Goal: Task Accomplishment & Management: Use online tool/utility

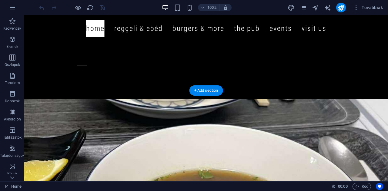
scroll to position [317, 0]
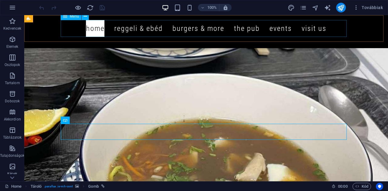
click at [308, 30] on nav "Home Reggeli & Ebéd Burgers & more The Pub Events Visit us" at bounding box center [206, 28] width 286 height 17
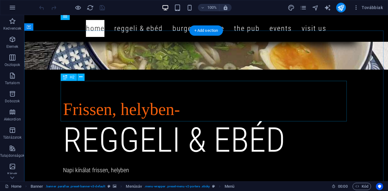
scroll to position [456, 0]
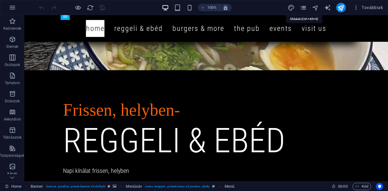
click at [305, 6] on icon "pages" at bounding box center [303, 7] width 7 height 7
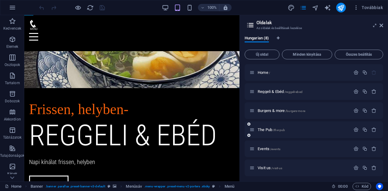
scroll to position [40, 0]
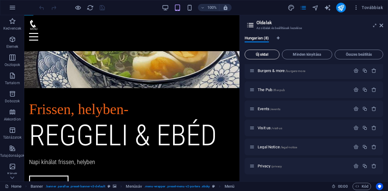
click at [264, 56] on span "Új oldal" at bounding box center [262, 55] width 29 height 4
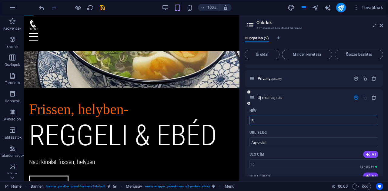
type input "R"
type input "/r"
type input "Ról"
type input "/ro"
type input "Rólunk"
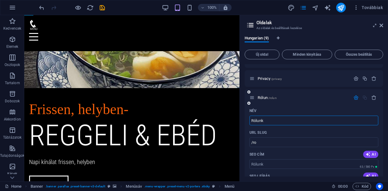
type input "/rolun"
type input "Rólunk"
type input "/rolunk"
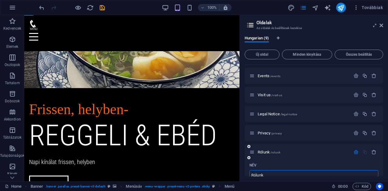
scroll to position [72, 0]
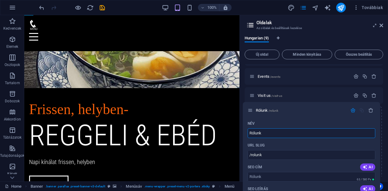
drag, startPoint x: 252, startPoint y: 154, endPoint x: 251, endPoint y: 110, distance: 44.3
click at [251, 110] on div "Home / Reggeli & Ebéd /reggeli-ebed Burgers & more /burgers-more The Pub /the-p…" at bounding box center [314, 182] width 139 height 381
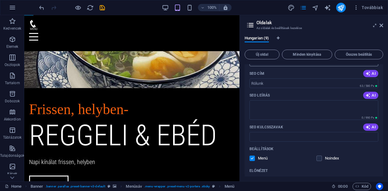
scroll to position [172, 0]
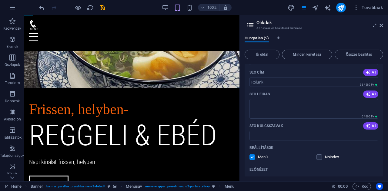
type input "Rólunk"
click at [252, 96] on p "SEO leírás" at bounding box center [260, 94] width 20 height 5
click at [252, 99] on textarea "SEO leírás" at bounding box center [314, 109] width 129 height 20
click at [381, 25] on icon at bounding box center [382, 25] width 4 height 5
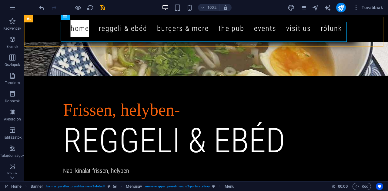
scroll to position [456, 0]
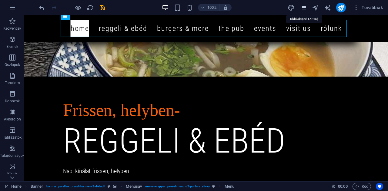
click at [305, 7] on icon "pages" at bounding box center [303, 7] width 7 height 7
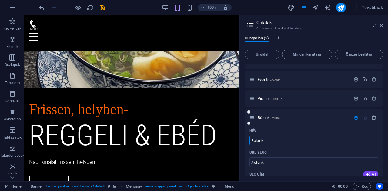
scroll to position [68, 0]
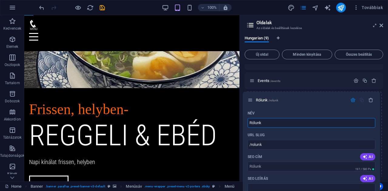
drag, startPoint x: 252, startPoint y: 119, endPoint x: 249, endPoint y: 99, distance: 20.8
click at [249, 99] on div "Home / Reggeli & Ebéd /reggeli-ebed Burgers & more /burgers-more The Pub /the-p…" at bounding box center [314, 194] width 139 height 396
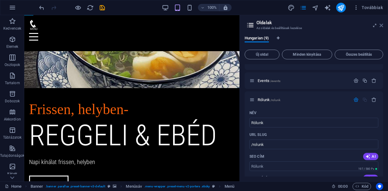
click at [381, 25] on icon at bounding box center [382, 25] width 4 height 5
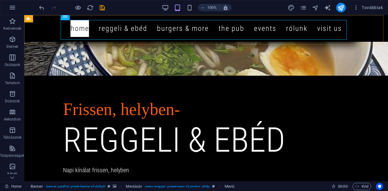
scroll to position [456, 0]
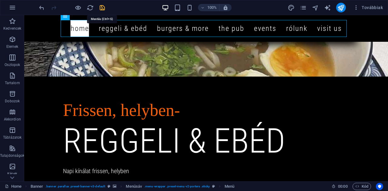
click at [101, 7] on icon "save" at bounding box center [102, 7] width 7 height 7
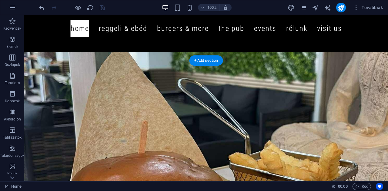
scroll to position [667, 0]
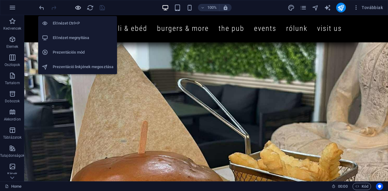
click at [77, 8] on icon "button" at bounding box center [78, 7] width 7 height 7
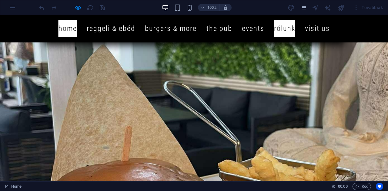
click at [282, 27] on link "Rólunk" at bounding box center [284, 28] width 21 height 17
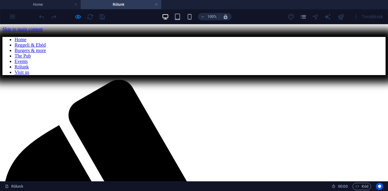
scroll to position [0, 0]
click at [316, 37] on nav "Home Reggeli & Ebéd Burgers & more The Pub Events Rólunk Visit us" at bounding box center [193, 56] width 383 height 38
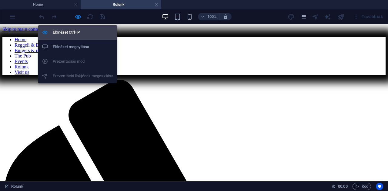
click at [72, 29] on h6 "Előnézet Ctrl+P" at bounding box center [83, 32] width 61 height 7
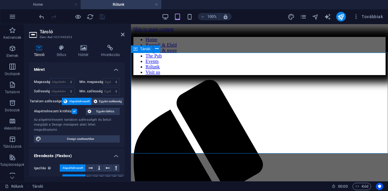
click at [64, 50] on icon at bounding box center [61, 48] width 19 height 6
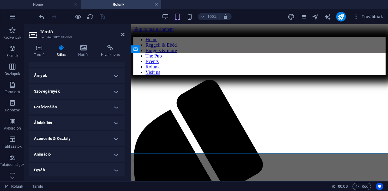
scroll to position [77, 0]
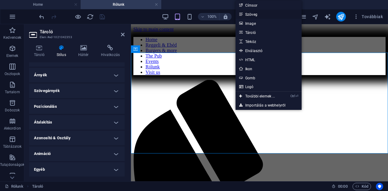
click at [254, 15] on link "Szöveg" at bounding box center [269, 14] width 66 height 9
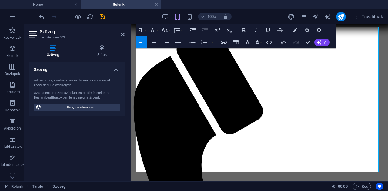
scroll to position [55, 0]
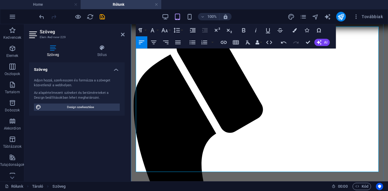
drag, startPoint x: 279, startPoint y: 161, endPoint x: 167, endPoint y: 93, distance: 131.2
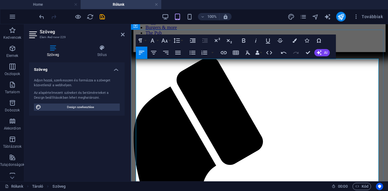
scroll to position [75, 0]
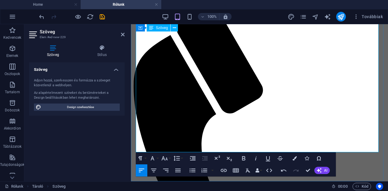
drag, startPoint x: 136, startPoint y: 62, endPoint x: 288, endPoint y: 141, distance: 171.1
click at [154, 170] on icon "button" at bounding box center [153, 170] width 7 height 7
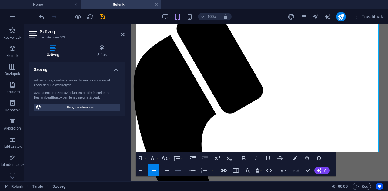
click at [177, 170] on icon "button" at bounding box center [177, 170] width 7 height 7
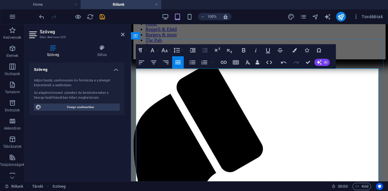
scroll to position [16, 0]
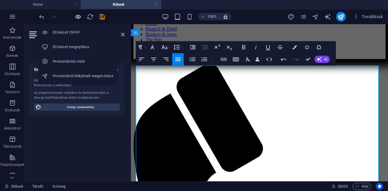
click at [78, 16] on icon "button" at bounding box center [78, 16] width 7 height 7
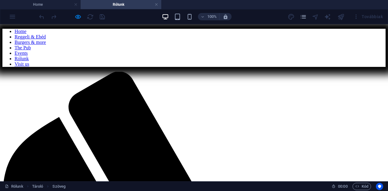
scroll to position [8, 0]
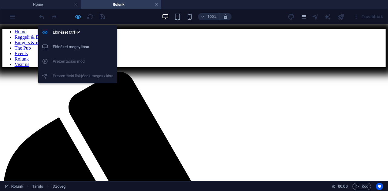
click at [79, 16] on icon "button" at bounding box center [78, 16] width 7 height 7
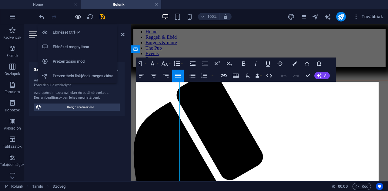
scroll to position [0, 0]
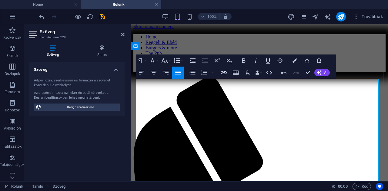
scroll to position [2, 0]
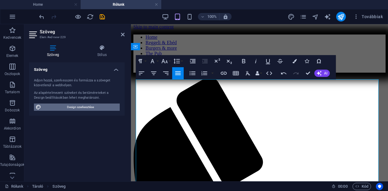
click at [69, 106] on span "Design szerkesztése" at bounding box center [80, 107] width 75 height 7
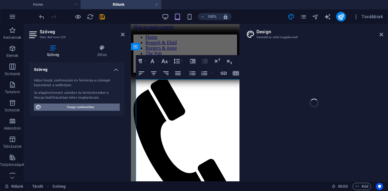
select select "px"
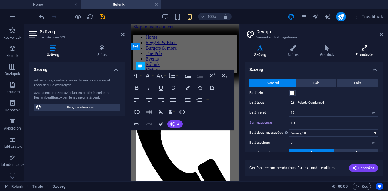
click at [361, 54] on h4 "Elrendezés" at bounding box center [364, 51] width 37 height 13
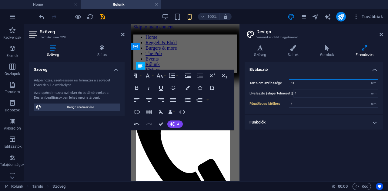
click at [296, 83] on input "61" at bounding box center [333, 83] width 89 height 7
type input "6"
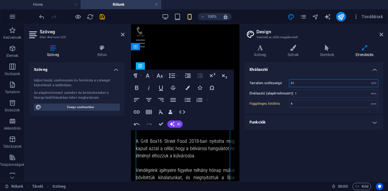
type input "51"
click at [281, 120] on h4 "Funkciók" at bounding box center [314, 122] width 139 height 15
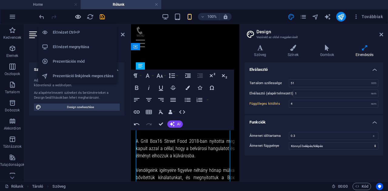
click at [77, 16] on icon "button" at bounding box center [78, 16] width 7 height 7
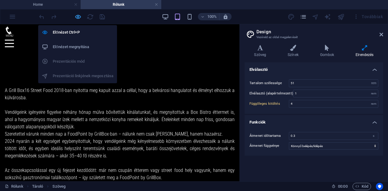
type input "6"
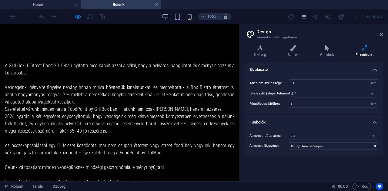
scroll to position [26, 0]
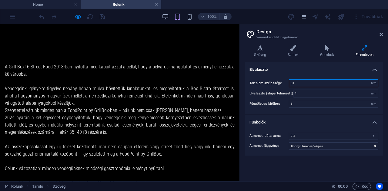
click at [298, 81] on input "51" at bounding box center [333, 83] width 89 height 7
type input "5"
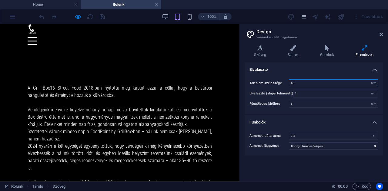
scroll to position [0, 0]
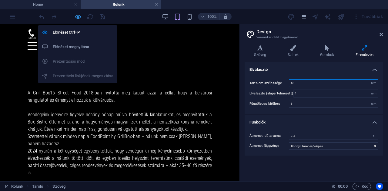
type input "40"
click at [78, 16] on icon "button" at bounding box center [78, 16] width 7 height 7
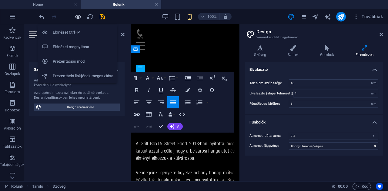
type input "4"
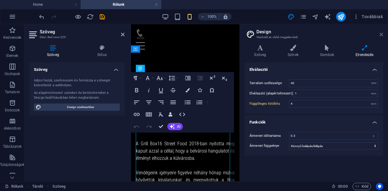
click at [382, 34] on icon at bounding box center [382, 34] width 4 height 5
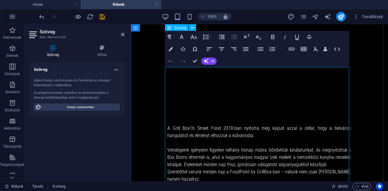
scroll to position [15, 0]
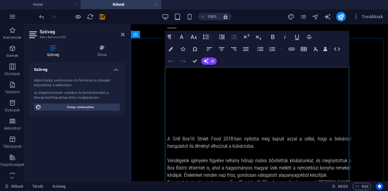
click at [167, 136] on p "A Grill Box16 Street Food 2018-ban nyitotta meg kapuit azzal a céllal, hogy a b…" at bounding box center [259, 143] width 184 height 15
click at [168, 136] on p "A Grill Box16 Street Food 2018-ban nyitotta meg kapuit azzal a céllal, hogy a b…" at bounding box center [259, 143] width 184 height 15
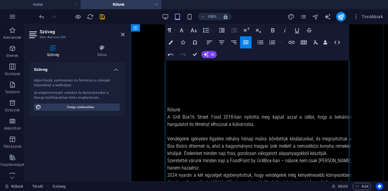
scroll to position [0, 0]
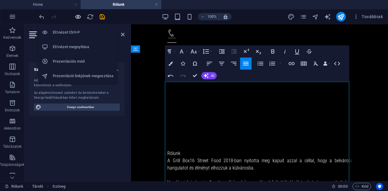
click at [77, 17] on icon "button" at bounding box center [78, 16] width 7 height 7
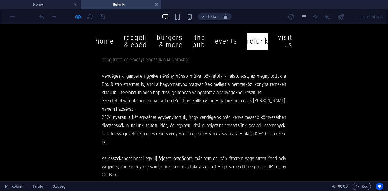
scroll to position [41, 0]
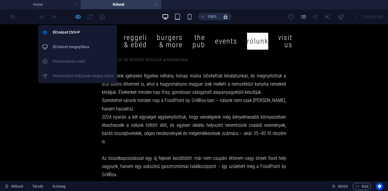
click at [79, 14] on icon "button" at bounding box center [78, 16] width 7 height 7
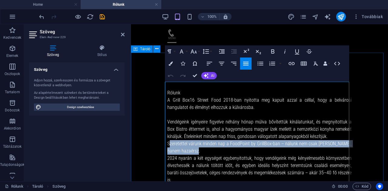
drag, startPoint x: 186, startPoint y: 144, endPoint x: 164, endPoint y: 138, distance: 22.6
click at [164, 138] on div "Rólunk A Grill Box16 Street Food 2018-ban nyitotta meg kapuit azzal a céllal, h…" at bounding box center [259, 169] width 257 height 218
copy p "Szeretettel várunk minden nap a FoodPoint by GrillBox-ban – nálunk nem csak [PE…"
click at [144, 166] on div "Rólunk A Grill Box16 Street Food 2018-ban nyitotta meg kapuit azzal a céllal, h…" at bounding box center [259, 169] width 257 height 218
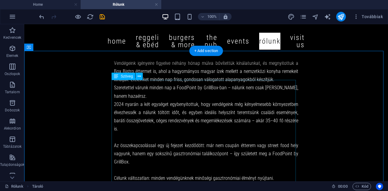
scroll to position [62, 0]
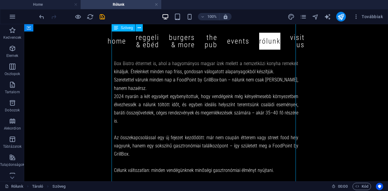
drag, startPoint x: 131, startPoint y: 89, endPoint x: 117, endPoint y: 86, distance: 14.7
click at [117, 86] on div "Rólunk A Grill Box16 Street Food 2018-ban nyitotta meg kapuit azzal a céllal, h…" at bounding box center [206, 108] width 184 height 181
click at [134, 87] on div "Rólunk A Grill Box16 Street Food 2018-ban nyitotta meg kapuit azzal a céllal, h…" at bounding box center [206, 108] width 184 height 181
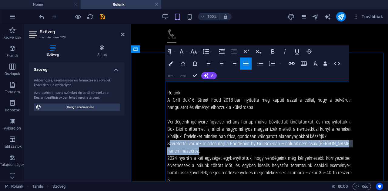
drag, startPoint x: 184, startPoint y: 145, endPoint x: 165, endPoint y: 137, distance: 20.6
click at [167, 140] on p "Szeretettel várunk minden nap a FoodPoint by GrillBox-ban – nálunk nem csak [PE…" at bounding box center [259, 147] width 184 height 15
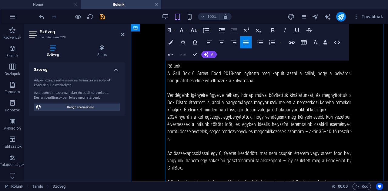
scroll to position [26, 0]
click at [323, 103] on p "Vendégeink igényeire figyelve néhány hónap múlva bővítettük kínálatunkat, és me…" at bounding box center [259, 104] width 184 height 22
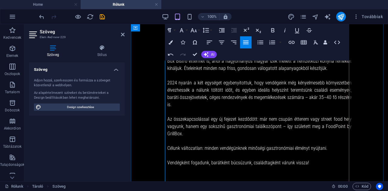
scroll to position [61, 0]
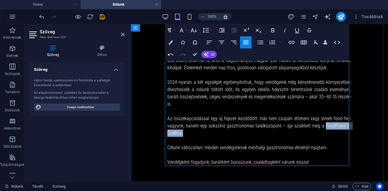
drag, startPoint x: 324, startPoint y: 119, endPoint x: 327, endPoint y: 125, distance: 6.5
click at [327, 125] on p "Az összekapcsolással egy új fejezet kezdődött: már nem csupán étterem vagy stre…" at bounding box center [259, 126] width 184 height 22
click at [172, 43] on icon "button" at bounding box center [171, 42] width 4 height 4
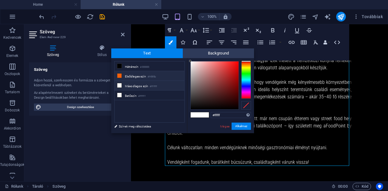
click at [120, 76] on icon at bounding box center [119, 76] width 4 height 4
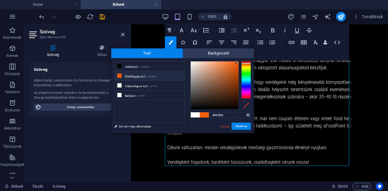
type input "#f40b57"
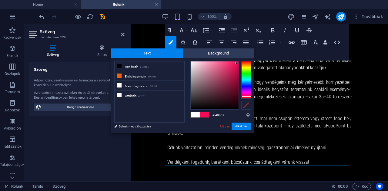
click at [244, 96] on div at bounding box center [246, 80] width 10 height 38
click at [239, 126] on button "Alkalmaz" at bounding box center [241, 126] width 19 height 7
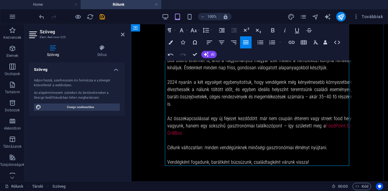
click at [229, 137] on p at bounding box center [259, 140] width 184 height 7
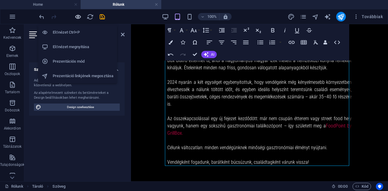
click at [77, 16] on icon "button" at bounding box center [78, 16] width 7 height 7
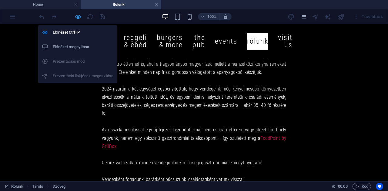
scroll to position [60, 0]
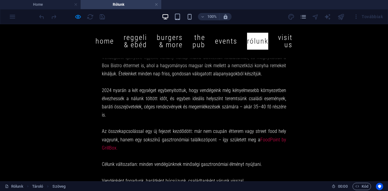
click at [257, 131] on p "Az összekapcsolással egy új fejezet kezdődött: már nem csupán étterem vagy stre…" at bounding box center [194, 139] width 184 height 25
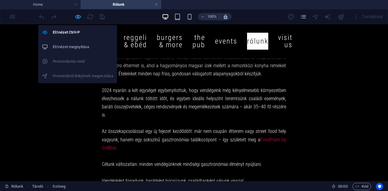
click at [79, 16] on icon "button" at bounding box center [78, 16] width 7 height 7
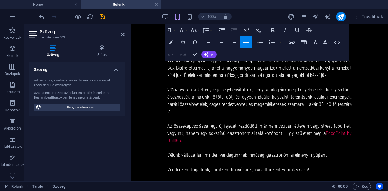
scroll to position [54, 0]
click at [323, 126] on p "Az összekapcsolással egy új fejezet kezdődött: már nem csupán étterem vagy stre…" at bounding box center [259, 134] width 184 height 22
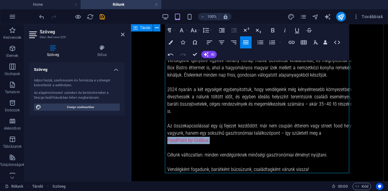
drag, startPoint x: 208, startPoint y: 133, endPoint x: 165, endPoint y: 133, distance: 43.7
click at [165, 133] on div "Rólunk A Grill Box16 Street Food 2018-ban nyitotta meg kapuit azzal a céllal, h…" at bounding box center [259, 90] width 257 height 240
click at [222, 41] on icon "button" at bounding box center [221, 42] width 7 height 7
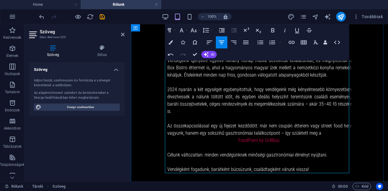
click at [288, 144] on p at bounding box center [259, 147] width 184 height 7
click at [282, 137] on p "FoodPoint by GrillBox." at bounding box center [259, 140] width 184 height 7
drag, startPoint x: 235, startPoint y: 133, endPoint x: 278, endPoint y: 133, distance: 43.7
click at [278, 137] on p "FoodPoint by GrillBox" at bounding box center [259, 140] width 184 height 7
click at [224, 41] on icon "button" at bounding box center [221, 43] width 5 height 4
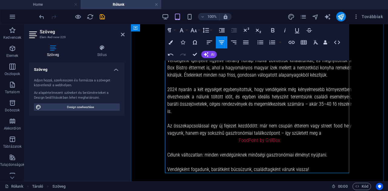
click at [235, 137] on p "FoodPoint by GrillBox" at bounding box center [259, 140] width 184 height 7
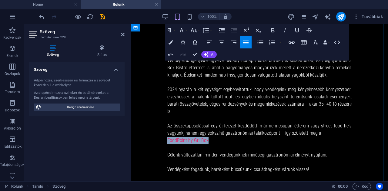
drag, startPoint x: 207, startPoint y: 133, endPoint x: 166, endPoint y: 134, distance: 41.0
click at [167, 137] on p "FoodPoint by GrillBox" at bounding box center [259, 140] width 184 height 7
click at [220, 42] on icon "button" at bounding box center [221, 42] width 7 height 7
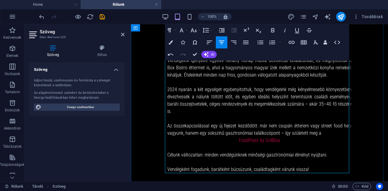
click at [324, 144] on p at bounding box center [259, 147] width 184 height 7
drag, startPoint x: 309, startPoint y: 162, endPoint x: 166, endPoint y: 147, distance: 144.2
click at [167, 147] on div "Rólunk A Grill Box16 Street Food 2018-ban nyitotta meg kapuit azzal a céllal, h…" at bounding box center [259, 104] width 184 height 153
click at [220, 43] on icon "button" at bounding box center [221, 42] width 7 height 7
click at [302, 137] on p "FoodPoint by GrillBox" at bounding box center [259, 140] width 184 height 7
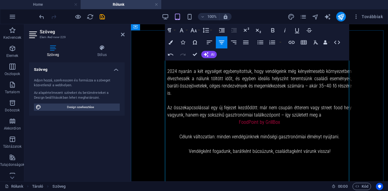
scroll to position [72, 0]
drag, startPoint x: 329, startPoint y: 145, endPoint x: 177, endPoint y: 128, distance: 153.5
click at [177, 128] on div "Rólunk A Grill Box16 Street Food 2018-ban nyitotta meg kapuit azzal a céllal, h…" at bounding box center [259, 85] width 184 height 153
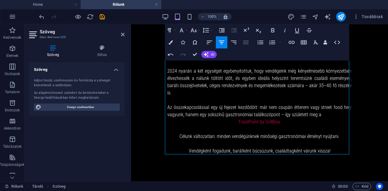
click at [245, 41] on icon "button" at bounding box center [245, 43] width 5 height 4
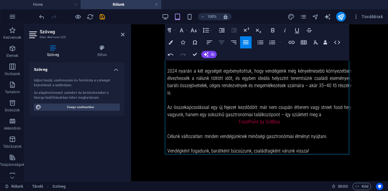
click at [222, 41] on icon "button" at bounding box center [221, 43] width 5 height 4
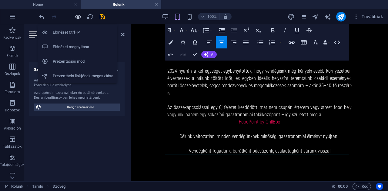
click at [78, 15] on icon "button" at bounding box center [78, 16] width 7 height 7
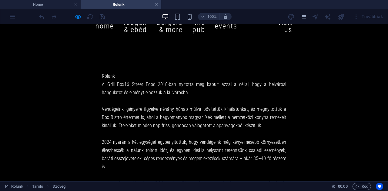
scroll to position [16, 0]
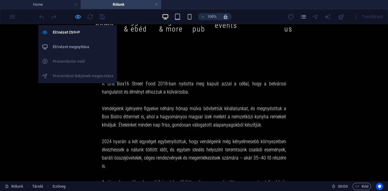
click at [80, 16] on icon "button" at bounding box center [78, 16] width 7 height 7
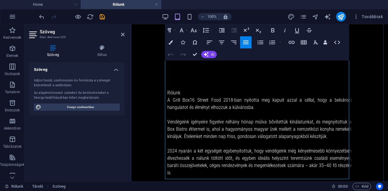
scroll to position [75, 0]
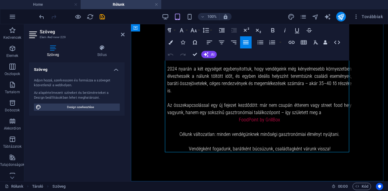
drag, startPoint x: 329, startPoint y: 143, endPoint x: 174, endPoint y: 128, distance: 155.4
click at [174, 128] on div "Rólunk A Grill Box16 Street Food 2018-ban nyitotta meg kapuit azzal a céllal, h…" at bounding box center [259, 83] width 184 height 153
click at [246, 41] on icon "button" at bounding box center [245, 43] width 5 height 4
click at [328, 146] on p "Vendégként fogadunk, barátként búcsúzunk, családtagként várunk vissza!" at bounding box center [259, 149] width 184 height 7
click at [175, 153] on p at bounding box center [259, 156] width 184 height 7
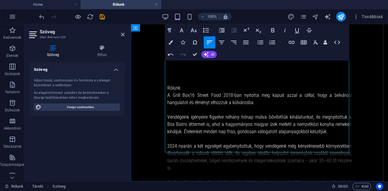
scroll to position [0, 0]
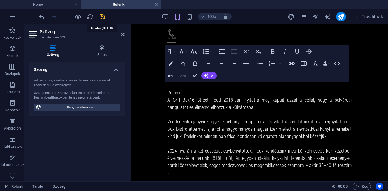
click at [103, 17] on icon "save" at bounding box center [102, 16] width 7 height 7
click at [156, 50] on icon at bounding box center [156, 49] width 3 height 6
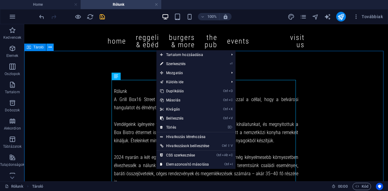
click at [50, 48] on icon at bounding box center [50, 47] width 3 height 6
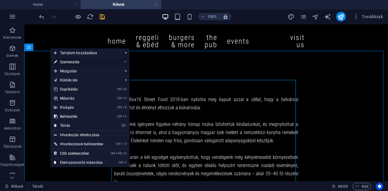
click at [67, 62] on link "⏎ Szerkesztés" at bounding box center [78, 62] width 56 height 9
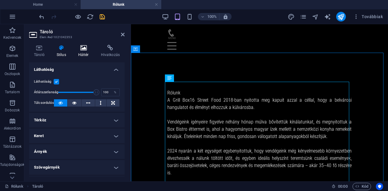
click at [83, 52] on h4 "Háttér" at bounding box center [84, 51] width 23 height 13
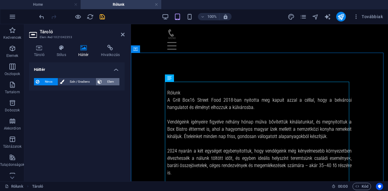
click at [108, 81] on span "Elem" at bounding box center [111, 81] width 14 height 7
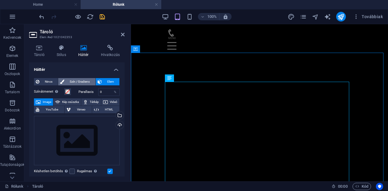
click at [78, 81] on span "Szín / Gradiens" at bounding box center [79, 81] width 27 height 7
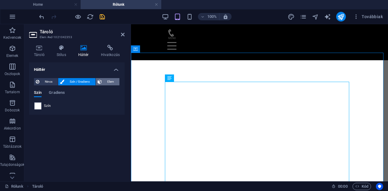
click at [109, 80] on span "Elem" at bounding box center [111, 81] width 14 height 7
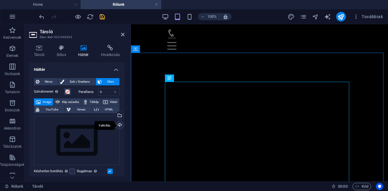
click at [120, 124] on div "Feltöltés" at bounding box center [119, 125] width 9 height 9
click at [119, 123] on div "Feltöltés" at bounding box center [119, 125] width 9 height 9
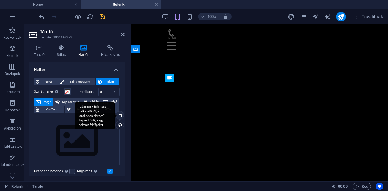
click at [119, 115] on div "Válasszon fájlokat a fájlkezelőből, a szabadon elérhető képek közül, vagy tölts…" at bounding box center [119, 116] width 9 height 9
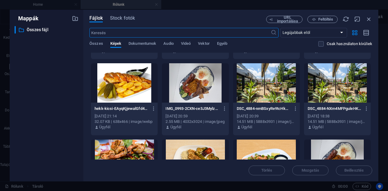
scroll to position [448, 0]
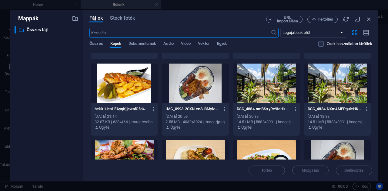
click at [273, 90] on div at bounding box center [266, 83] width 67 height 39
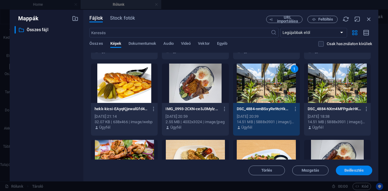
click at [349, 169] on span "Beillesztés" at bounding box center [354, 171] width 19 height 4
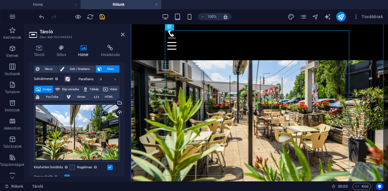
scroll to position [10, 0]
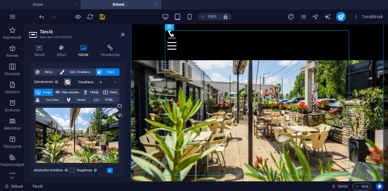
click at [67, 82] on span at bounding box center [67, 82] width 5 height 5
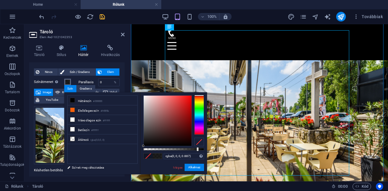
click at [197, 150] on div at bounding box center [173, 149] width 61 height 2
drag, startPoint x: 197, startPoint y: 150, endPoint x: 174, endPoint y: 149, distance: 23.7
click at [174, 149] on div at bounding box center [174, 149] width 2 height 4
click at [192, 169] on button "Alkalmaz" at bounding box center [194, 167] width 19 height 7
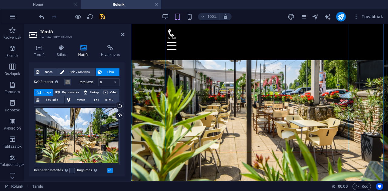
scroll to position [30, 0]
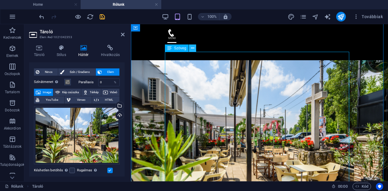
click at [190, 49] on button at bounding box center [192, 48] width 7 height 7
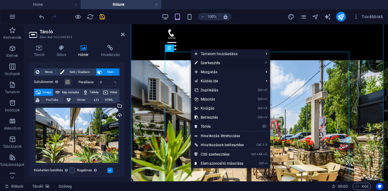
click at [205, 63] on link "⏎ Szerkesztés" at bounding box center [219, 63] width 56 height 9
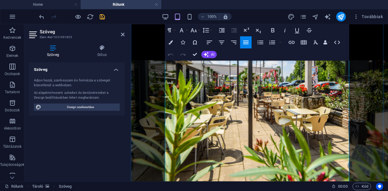
scroll to position [69, 0]
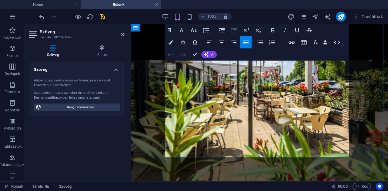
drag, startPoint x: 278, startPoint y: 118, endPoint x: 237, endPoint y: 118, distance: 41.6
click at [272, 30] on icon "button" at bounding box center [272, 30] width 3 height 4
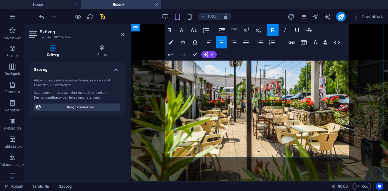
click at [150, 74] on figure at bounding box center [259, 99] width 257 height 232
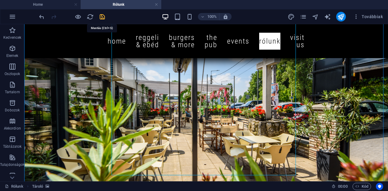
click at [102, 17] on icon "save" at bounding box center [102, 16] width 7 height 7
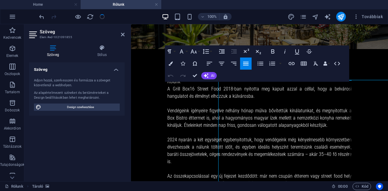
scroll to position [0, 0]
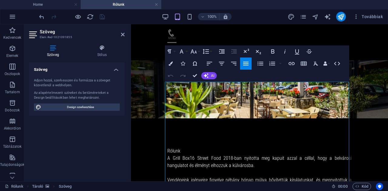
click at [155, 91] on figure at bounding box center [259, 89] width 257 height 58
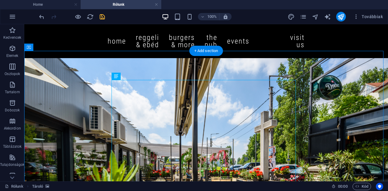
click at [46, 64] on figure at bounding box center [206, 169] width 364 height 223
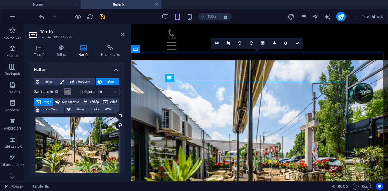
click at [66, 93] on span at bounding box center [67, 91] width 5 height 5
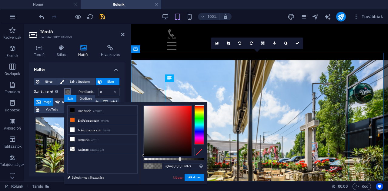
drag, startPoint x: 174, startPoint y: 160, endPoint x: 182, endPoint y: 163, distance: 8.3
click at [182, 163] on div "rgba(0, 0, 0, 0.637) Támogatott formátumok #0852ed rgb(8, 82, 237) rgba(8, 82, …" at bounding box center [173, 188] width 67 height 170
drag, startPoint x: 182, startPoint y: 163, endPoint x: 188, endPoint y: 162, distance: 6.1
click at [188, 162] on div "rgba(0, 0, 0, 0.637) Támogatott formátumok #0852ed rgb(8, 82, 237) rgba(8, 82, …" at bounding box center [173, 188] width 67 height 170
type input "rgba(0, 0, 0, 0.692)"
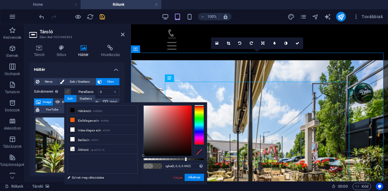
click at [185, 160] on div at bounding box center [186, 159] width 2 height 4
click at [193, 176] on button "Alkalmaz" at bounding box center [194, 177] width 19 height 7
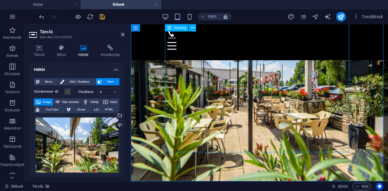
scroll to position [75, 0]
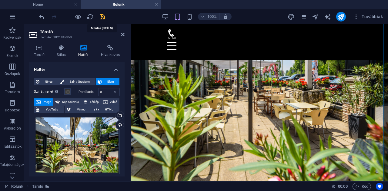
click at [103, 17] on icon "save" at bounding box center [102, 16] width 7 height 7
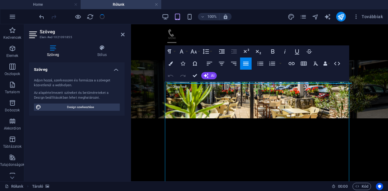
scroll to position [0, 0]
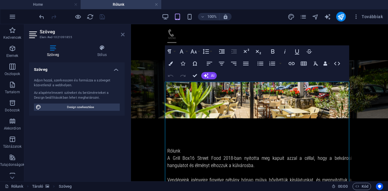
click at [122, 34] on icon at bounding box center [123, 34] width 4 height 5
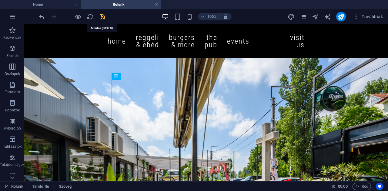
click at [103, 18] on icon "save" at bounding box center [102, 16] width 7 height 7
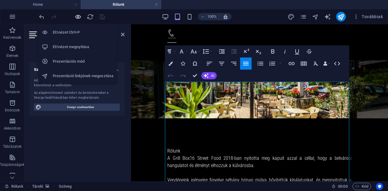
click at [76, 15] on icon "button" at bounding box center [78, 16] width 7 height 7
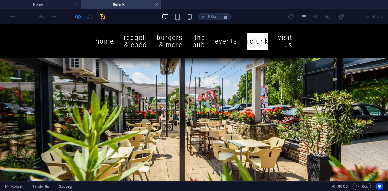
scroll to position [52, 0]
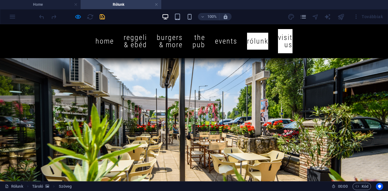
click at [293, 38] on link "Visit us" at bounding box center [285, 41] width 15 height 24
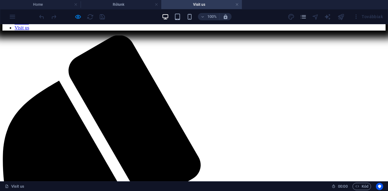
scroll to position [204, 0]
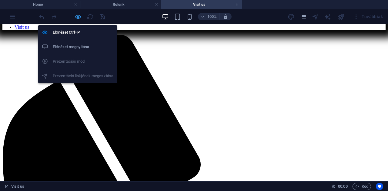
click at [79, 15] on icon "button" at bounding box center [78, 16] width 7 height 7
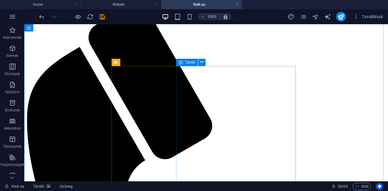
scroll to position [227, 0]
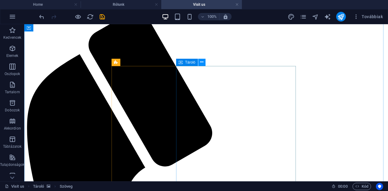
click at [203, 61] on icon at bounding box center [201, 62] width 3 height 6
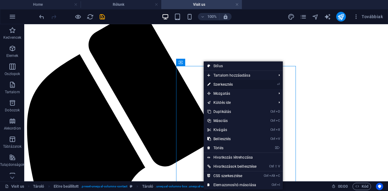
click at [222, 84] on link "⏎ Szerkesztés" at bounding box center [232, 84] width 56 height 9
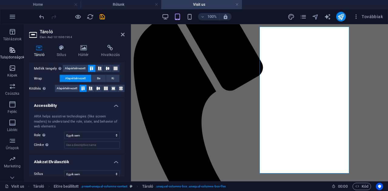
scroll to position [115, 0]
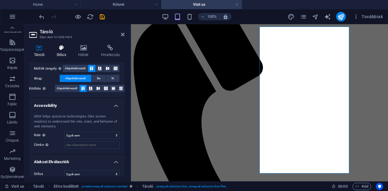
click at [62, 47] on icon at bounding box center [61, 48] width 19 height 6
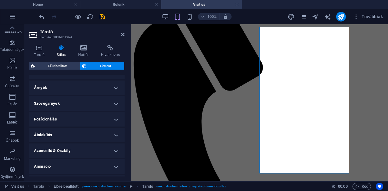
scroll to position [159, 0]
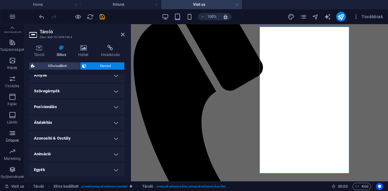
click at [9, 137] on icon "button" at bounding box center [12, 133] width 7 height 7
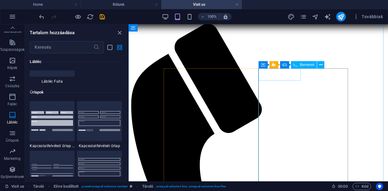
scroll to position [214, 0]
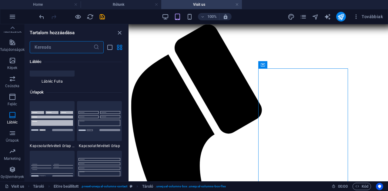
click at [41, 47] on input "text" at bounding box center [61, 47] width 63 height 12
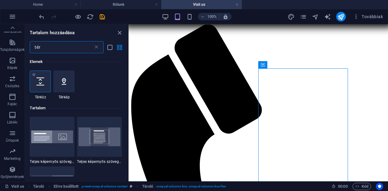
scroll to position [0, 0]
type input "tér"
click at [67, 86] on div at bounding box center [63, 82] width 21 height 22
select select "1"
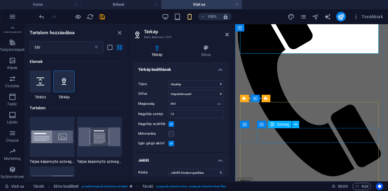
scroll to position [251, 0]
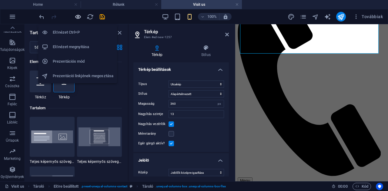
click at [77, 15] on icon "button" at bounding box center [78, 16] width 7 height 7
click at [71, 29] on h6 "Előnézet Ctrl+P" at bounding box center [83, 32] width 61 height 7
click at [70, 32] on h6 "Előnézet Ctrl+P" at bounding box center [83, 32] width 61 height 7
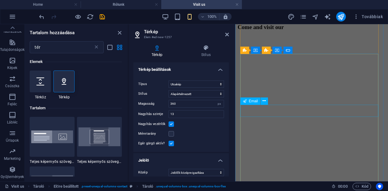
scroll to position [397, 0]
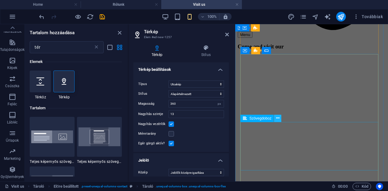
click at [278, 120] on icon at bounding box center [277, 118] width 3 height 6
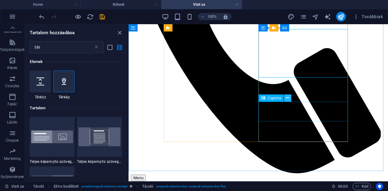
click at [290, 98] on button at bounding box center [287, 98] width 7 height 7
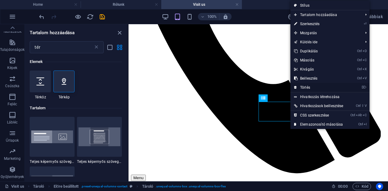
click at [309, 86] on link "⌦ Törlés" at bounding box center [319, 87] width 56 height 9
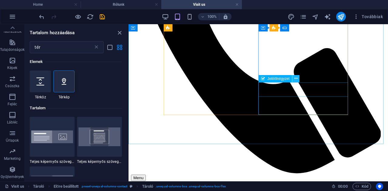
click at [297, 78] on icon at bounding box center [296, 79] width 3 height 6
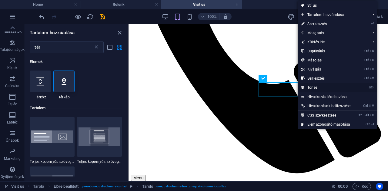
click at [312, 87] on link "⌦ Törlés" at bounding box center [326, 87] width 56 height 9
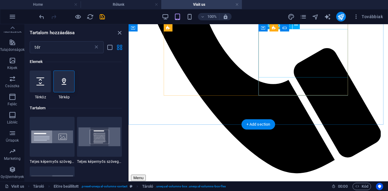
scroll to position [338, 0]
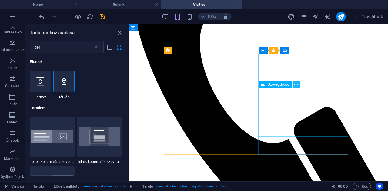
click at [295, 86] on icon at bounding box center [296, 85] width 3 height 6
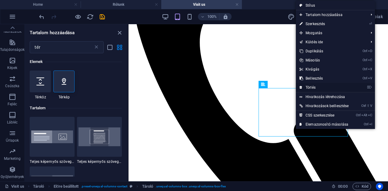
click at [313, 89] on link "⌦ Törlés" at bounding box center [324, 87] width 56 height 9
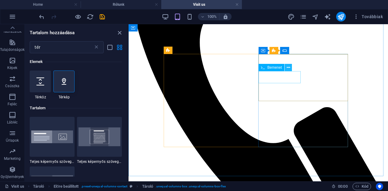
click at [289, 67] on icon at bounding box center [288, 68] width 3 height 6
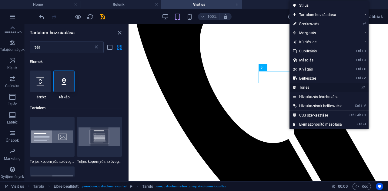
click at [304, 86] on link "⌦ Törlés" at bounding box center [318, 87] width 56 height 9
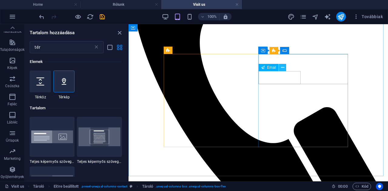
click at [284, 67] on icon at bounding box center [282, 68] width 3 height 6
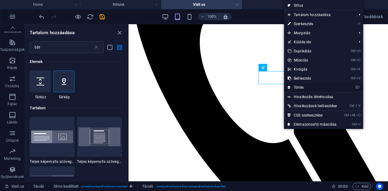
click at [298, 84] on link "⌦ Törlés" at bounding box center [312, 87] width 56 height 9
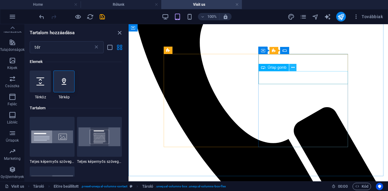
click at [295, 67] on button at bounding box center [292, 67] width 7 height 7
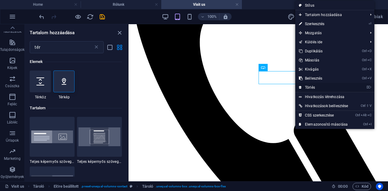
click at [310, 85] on link "⌦ Törlés" at bounding box center [323, 87] width 56 height 9
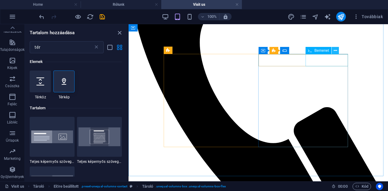
click at [335, 51] on icon at bounding box center [335, 51] width 3 height 6
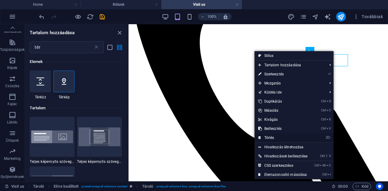
click at [276, 134] on link "⌦ Törlés" at bounding box center [283, 137] width 56 height 9
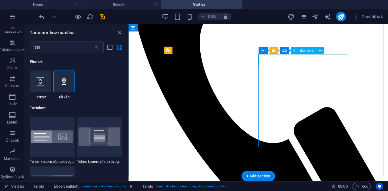
click at [322, 49] on icon at bounding box center [320, 51] width 3 height 6
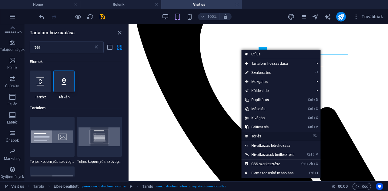
click at [265, 135] on link "⌦ Törlés" at bounding box center [270, 136] width 56 height 9
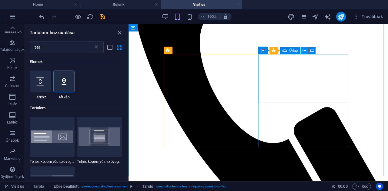
click at [304, 51] on icon at bounding box center [304, 51] width 3 height 6
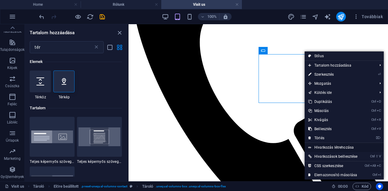
click at [323, 146] on link "Hivatkozás létrehozása" at bounding box center [344, 147] width 79 height 9
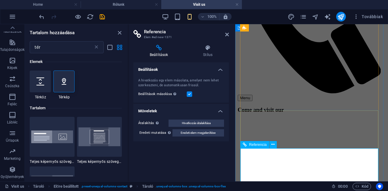
scroll to position [325, 0]
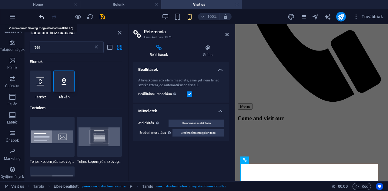
click at [42, 16] on icon "undo" at bounding box center [41, 16] width 7 height 7
click at [103, 17] on icon "save" at bounding box center [102, 16] width 7 height 7
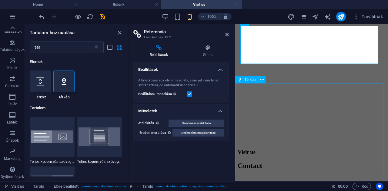
scroll to position [464, 0]
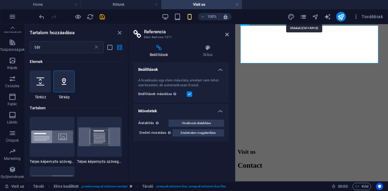
click at [304, 17] on icon "pages" at bounding box center [303, 16] width 7 height 7
click at [119, 32] on icon "close panel" at bounding box center [119, 32] width 7 height 7
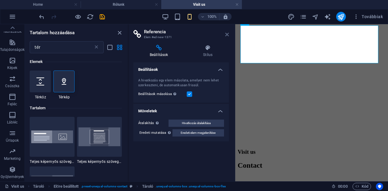
click at [227, 34] on icon at bounding box center [227, 34] width 4 height 5
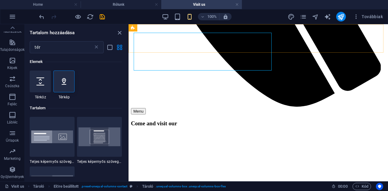
scroll to position [456, 0]
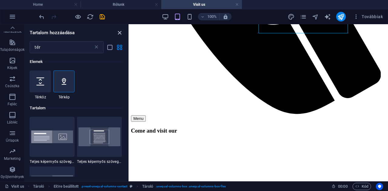
click at [118, 32] on icon "close panel" at bounding box center [119, 32] width 7 height 7
click at [120, 33] on icon "close panel" at bounding box center [119, 32] width 7 height 7
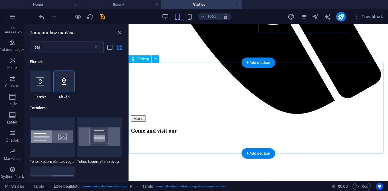
drag, startPoint x: 249, startPoint y: 57, endPoint x: 232, endPoint y: 122, distance: 66.7
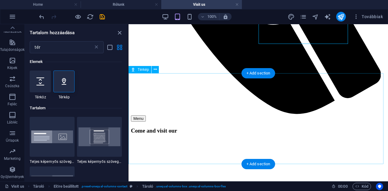
scroll to position [434, 0]
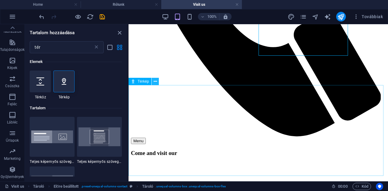
click at [156, 82] on icon at bounding box center [155, 82] width 3 height 6
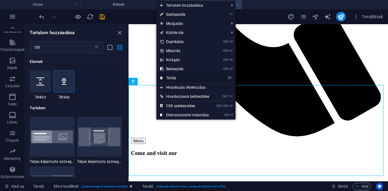
click at [170, 78] on link "⌦ Törlés" at bounding box center [185, 78] width 56 height 9
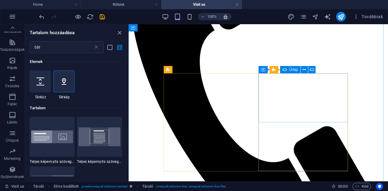
scroll to position [319, 0]
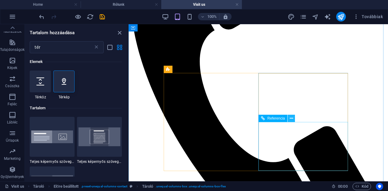
click at [293, 119] on button at bounding box center [291, 118] width 7 height 7
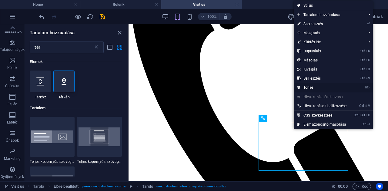
click at [310, 85] on link "⌦ Törlés" at bounding box center [322, 87] width 56 height 9
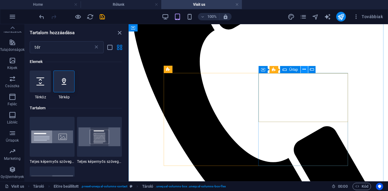
click at [305, 69] on icon at bounding box center [304, 69] width 3 height 6
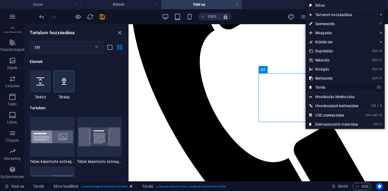
click at [322, 88] on link "⌦ Törlés" at bounding box center [334, 87] width 56 height 9
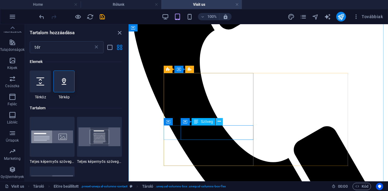
click at [221, 121] on icon at bounding box center [219, 122] width 3 height 6
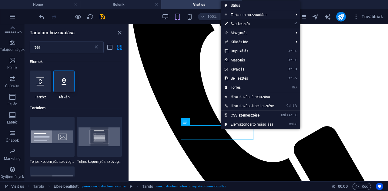
click at [246, 23] on link "⏎ Szerkesztés" at bounding box center [249, 23] width 56 height 9
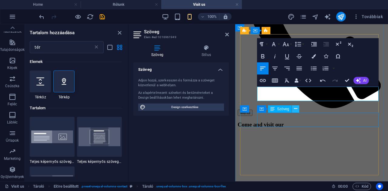
click at [295, 111] on icon at bounding box center [295, 109] width 3 height 6
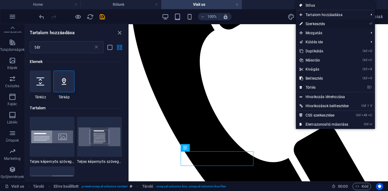
click at [322, 23] on link "⏎ Szerkesztés" at bounding box center [324, 23] width 56 height 9
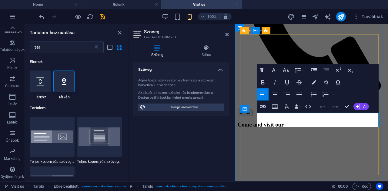
drag, startPoint x: 287, startPoint y: 123, endPoint x: 257, endPoint y: 123, distance: 29.7
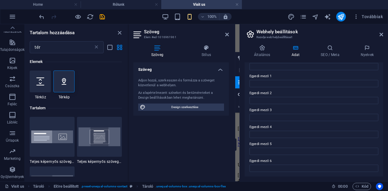
scroll to position [0, 0]
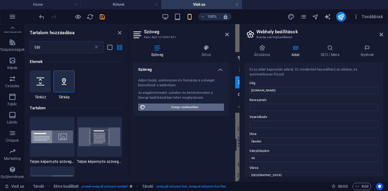
click at [180, 107] on span "Design szerkesztése" at bounding box center [184, 107] width 75 height 7
select select "px"
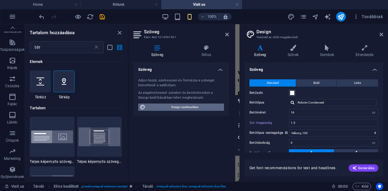
scroll to position [383, 0]
click at [120, 32] on icon "close panel" at bounding box center [119, 32] width 7 height 7
click at [227, 35] on icon at bounding box center [227, 34] width 4 height 5
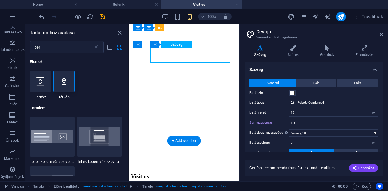
drag, startPoint x: 182, startPoint y: 59, endPoint x: 158, endPoint y: 59, distance: 24.0
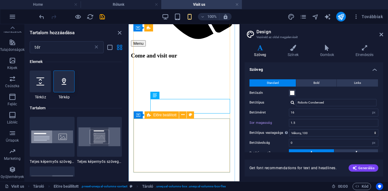
scroll to position [332, 0]
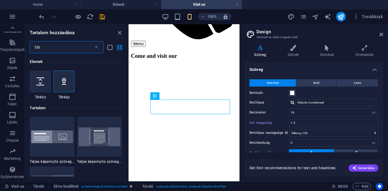
click at [42, 46] on input "tér" at bounding box center [61, 47] width 63 height 12
type input "t"
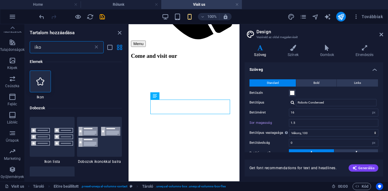
scroll to position [0, 0]
type input "i"
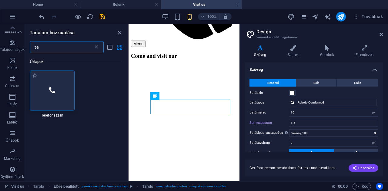
type input "t"
type input "email"
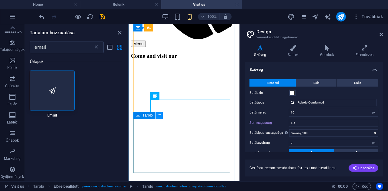
click at [158, 116] on icon at bounding box center [159, 115] width 3 height 6
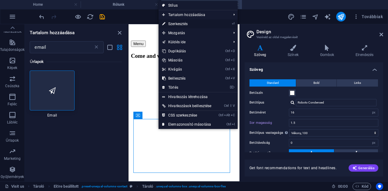
click at [180, 22] on link "⏎ Szerkesztés" at bounding box center [187, 23] width 56 height 9
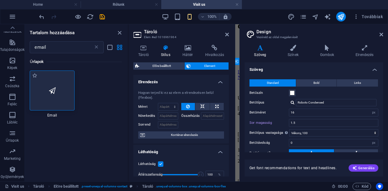
click at [52, 96] on div at bounding box center [52, 91] width 45 height 40
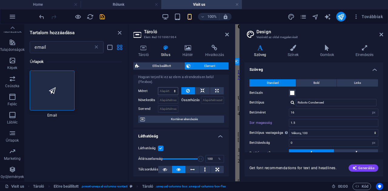
scroll to position [0, 0]
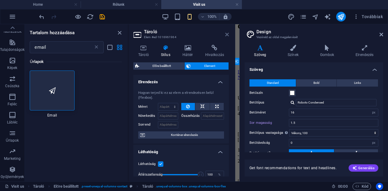
click at [227, 34] on icon at bounding box center [227, 34] width 4 height 5
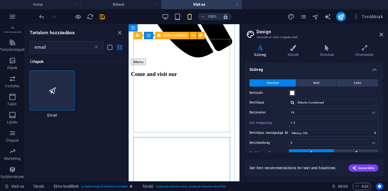
scroll to position [313, 0]
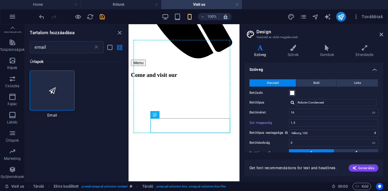
drag, startPoint x: 179, startPoint y: 122, endPoint x: 169, endPoint y: 117, distance: 11.7
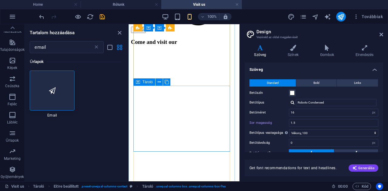
scroll to position [346, 0]
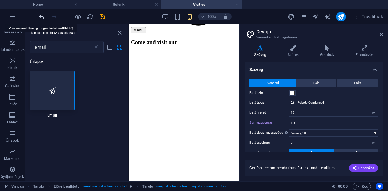
click at [42, 17] on icon "undo" at bounding box center [41, 16] width 7 height 7
click at [119, 33] on icon "close panel" at bounding box center [119, 32] width 7 height 7
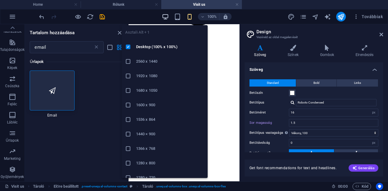
click at [167, 15] on icon "button" at bounding box center [165, 16] width 7 height 7
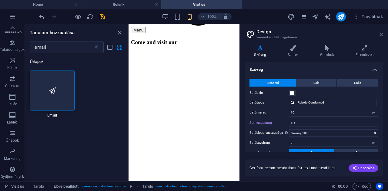
click at [382, 33] on icon at bounding box center [382, 34] width 4 height 5
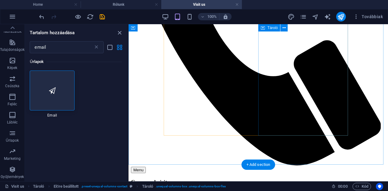
scroll to position [388, 0]
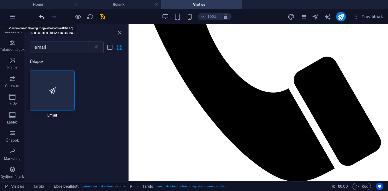
click at [42, 16] on icon "undo" at bounding box center [41, 16] width 7 height 7
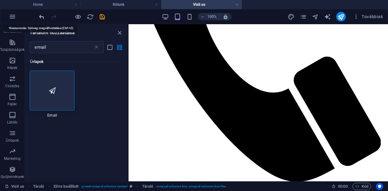
click at [42, 16] on icon "undo" at bounding box center [41, 16] width 7 height 7
drag, startPoint x: 42, startPoint y: 16, endPoint x: 114, endPoint y: 4, distance: 73.6
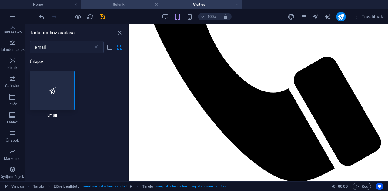
click at [114, 24] on div "Home Rólunk Visit us Kedvencek Elemek Oszlopok Tartalom Dobozok Akkordion Táblá…" at bounding box center [194, 102] width 388 height 157
click at [114, 4] on h4 "Rólunk" at bounding box center [121, 4] width 81 height 7
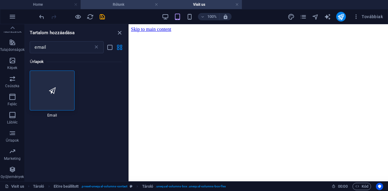
scroll to position [52, 0]
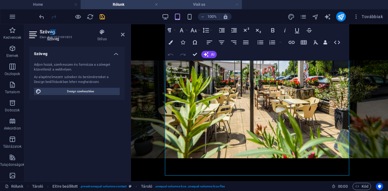
click at [238, 5] on link at bounding box center [237, 5] width 4 height 6
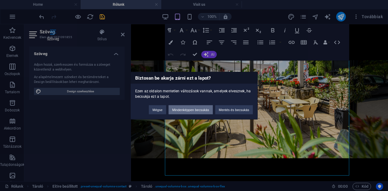
click at [202, 109] on button "Mindenképpen becsukás" at bounding box center [191, 109] width 44 height 9
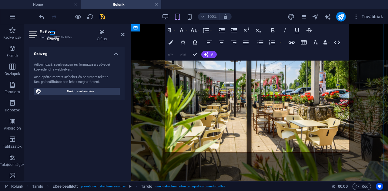
scroll to position [0, 0]
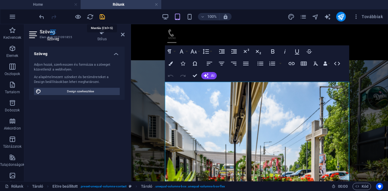
click at [102, 16] on icon "save" at bounding box center [102, 16] width 7 height 7
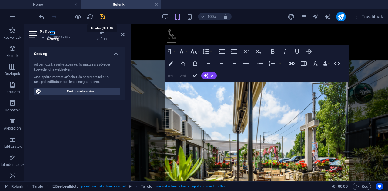
click at [102, 15] on icon "save" at bounding box center [102, 16] width 7 height 7
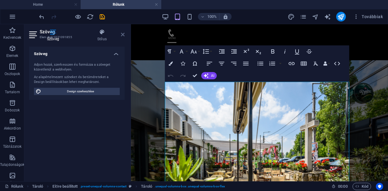
click at [123, 34] on icon at bounding box center [123, 34] width 4 height 5
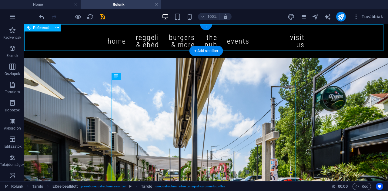
drag, startPoint x: 50, startPoint y: 38, endPoint x: 67, endPoint y: 33, distance: 16.9
click at [67, 33] on div "Home Reggeli & Ebéd Burgers & more The Pub Events Rólunk Visit us Menu" at bounding box center [206, 41] width 364 height 34
click at [58, 27] on icon at bounding box center [57, 28] width 3 height 6
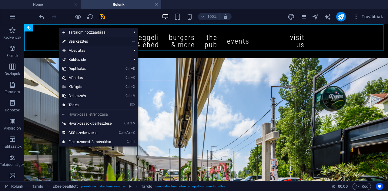
click at [83, 41] on link "⏎ Szerkesztés" at bounding box center [87, 41] width 56 height 9
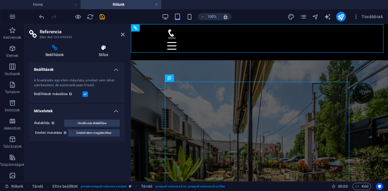
click at [104, 51] on h4 "Stílus" at bounding box center [104, 51] width 42 height 13
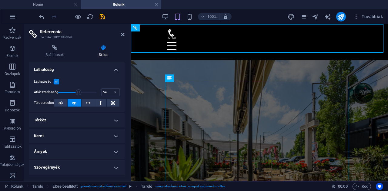
drag, startPoint x: 94, startPoint y: 91, endPoint x: 78, endPoint y: 92, distance: 16.1
click at [78, 92] on span at bounding box center [79, 92] width 6 height 6
drag, startPoint x: 78, startPoint y: 92, endPoint x: 66, endPoint y: 93, distance: 12.5
click at [66, 93] on span at bounding box center [66, 92] width 6 height 6
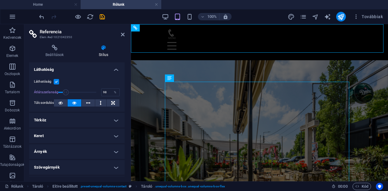
type input "100"
drag, startPoint x: 66, startPoint y: 93, endPoint x: 102, endPoint y: 94, distance: 36.4
click at [102, 94] on div "Átlátszatlanság 100 %" at bounding box center [77, 92] width 86 height 9
click at [56, 81] on label at bounding box center [56, 81] width 5 height 5
click at [0, 0] on input "Láthatóság" at bounding box center [0, 0] width 0 height 0
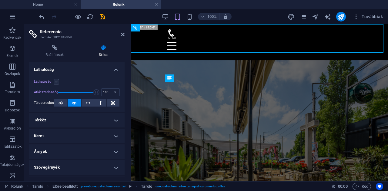
click at [58, 82] on label at bounding box center [56, 81] width 5 height 5
click at [0, 0] on input "Láthatóság" at bounding box center [0, 0] width 0 height 0
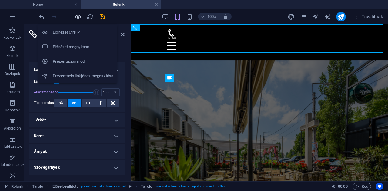
click at [76, 14] on icon "button" at bounding box center [78, 16] width 7 height 7
click at [76, 46] on h6 "Előnézet megnyitása" at bounding box center [83, 46] width 61 height 7
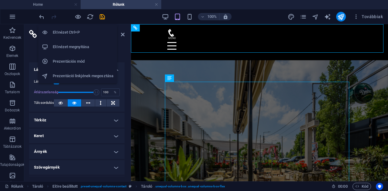
click at [76, 46] on h6 "Előnézet megnyitása" at bounding box center [83, 46] width 61 height 7
